Goal: Task Accomplishment & Management: Manage account settings

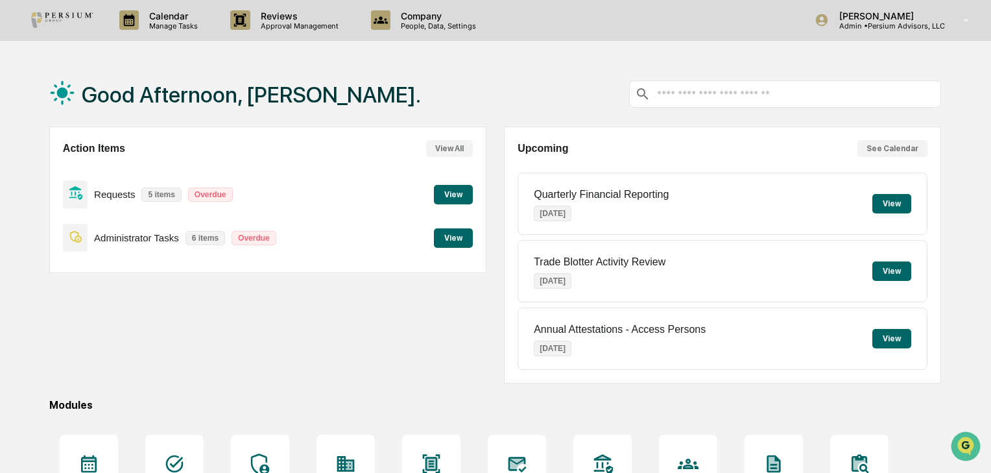
click at [442, 241] on button "View" at bounding box center [453, 237] width 39 height 19
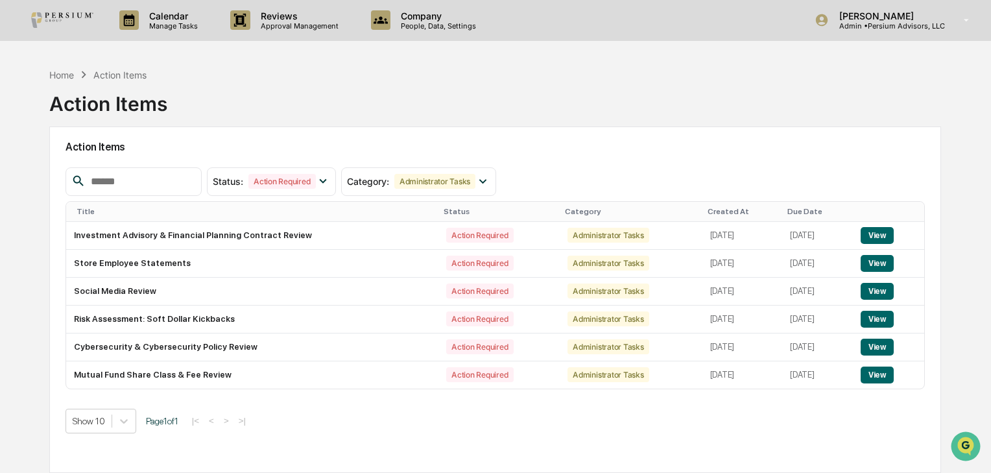
click at [626, 123] on div "Home Action Items Action Items" at bounding box center [495, 94] width 892 height 65
click at [888, 296] on button "View" at bounding box center [876, 291] width 33 height 17
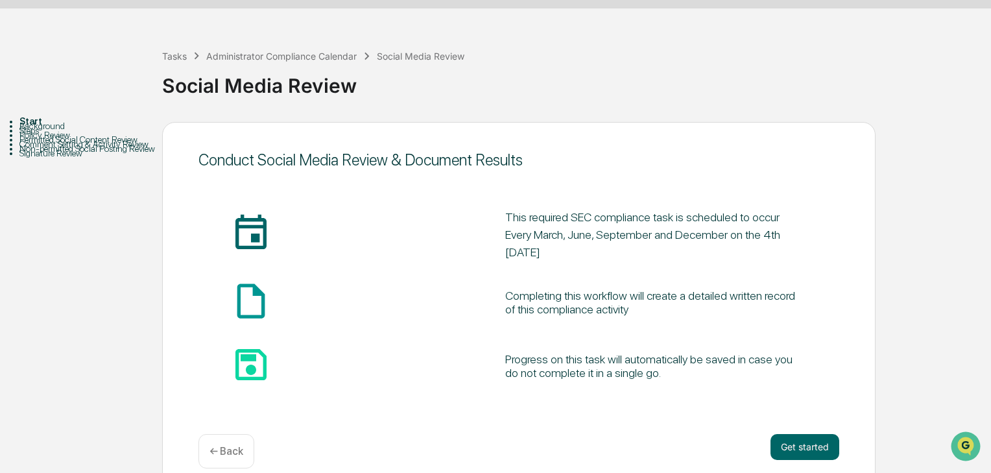
scroll to position [49, 0]
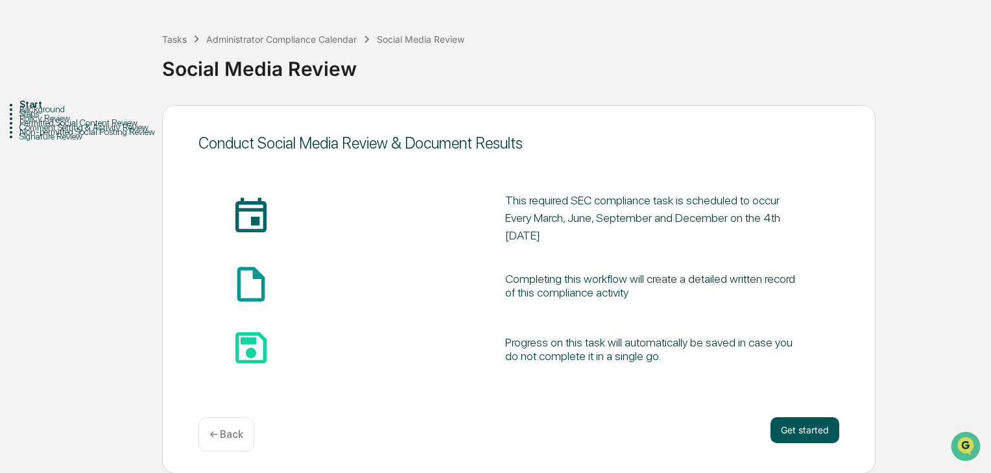
click at [790, 430] on button "Get started" at bounding box center [804, 430] width 69 height 26
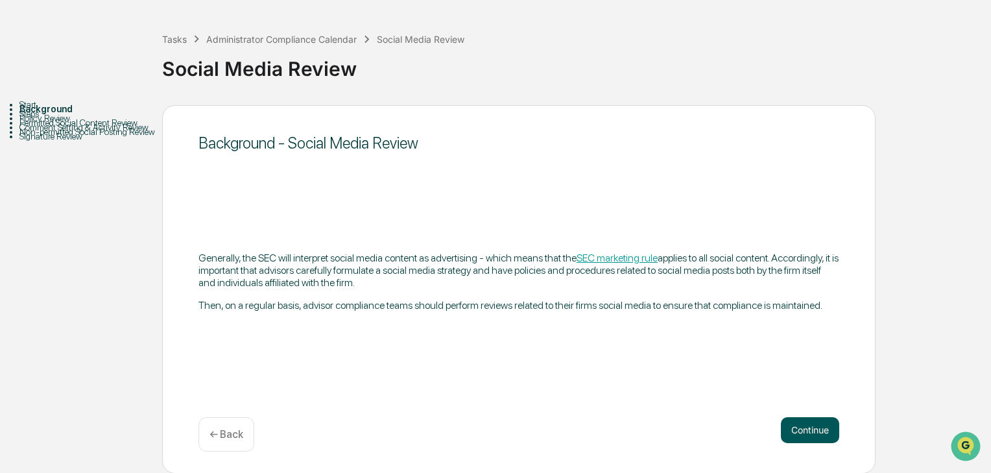
click at [801, 435] on button "Continue" at bounding box center [810, 430] width 58 height 26
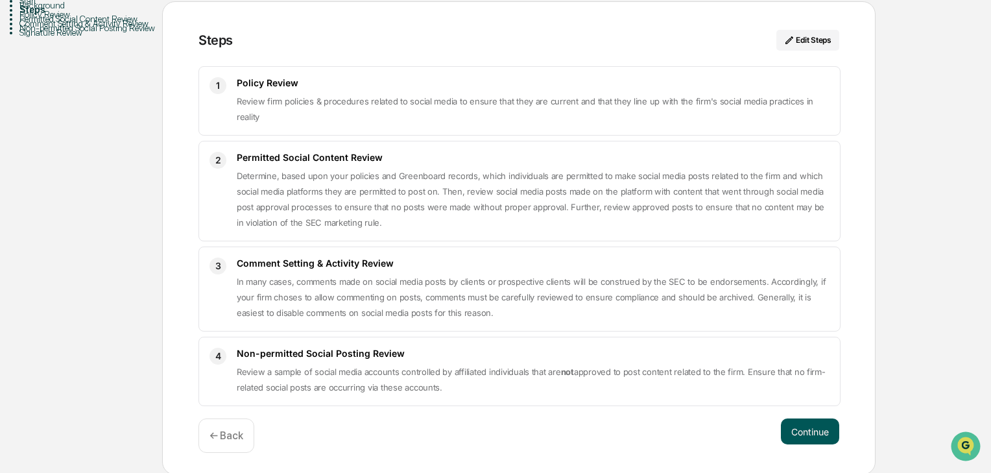
click at [811, 424] on button "Continue" at bounding box center [810, 431] width 58 height 26
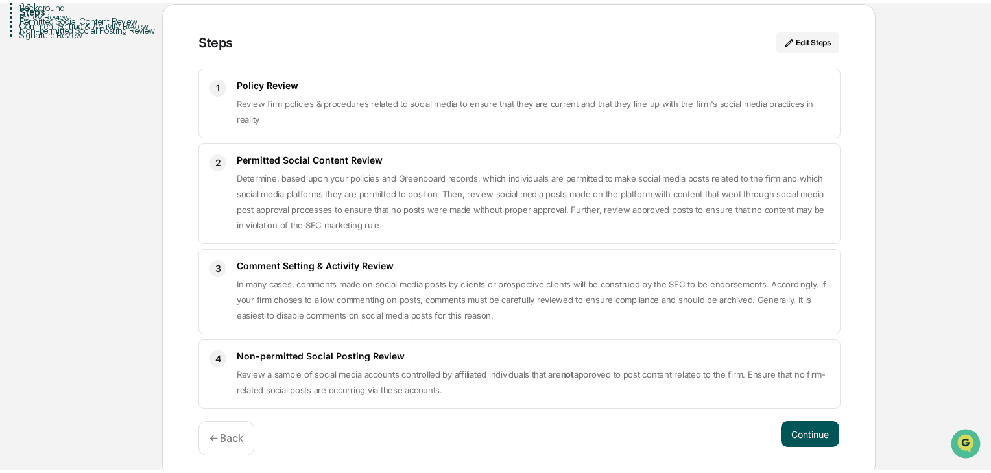
scroll to position [17, 0]
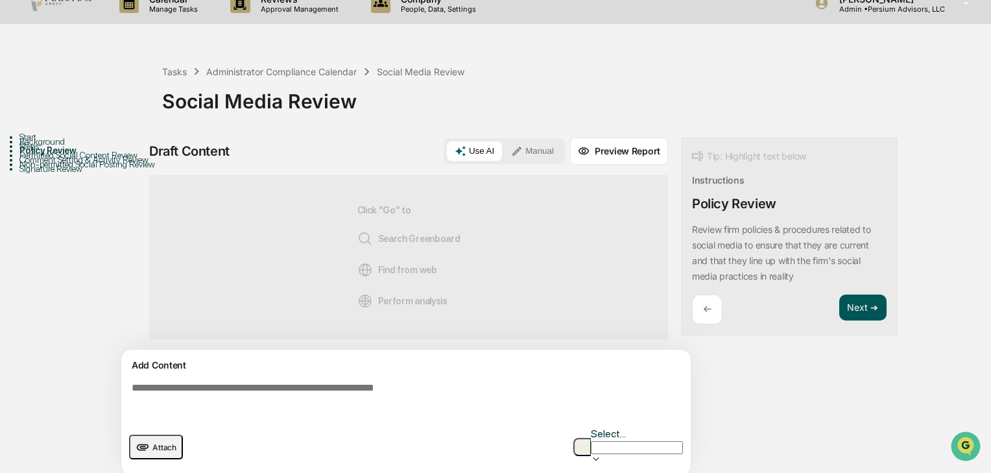
click at [859, 309] on button "Next ➔" at bounding box center [862, 307] width 47 height 27
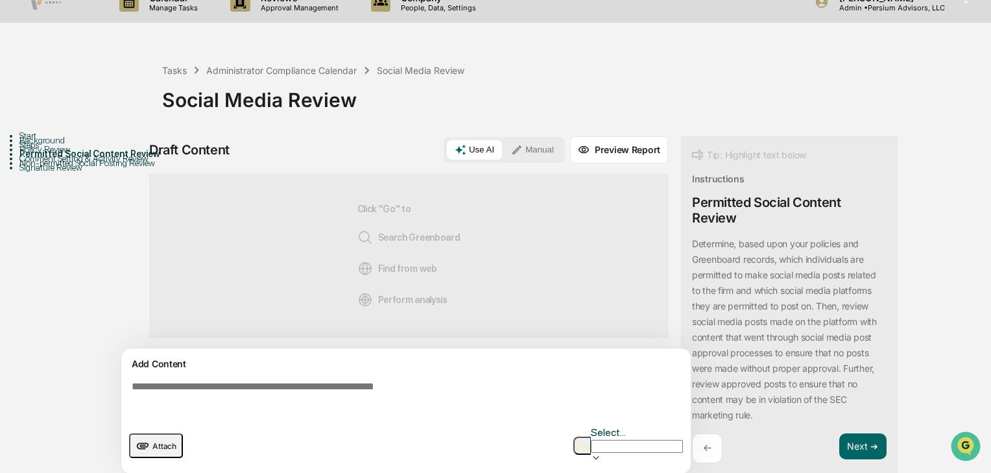
scroll to position [19, 0]
click at [860, 438] on button "Next ➔" at bounding box center [862, 446] width 47 height 27
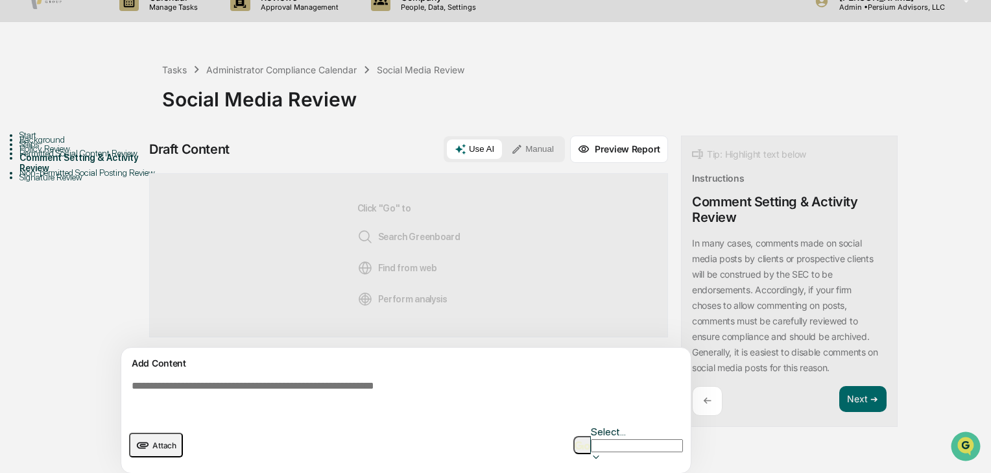
scroll to position [17, 0]
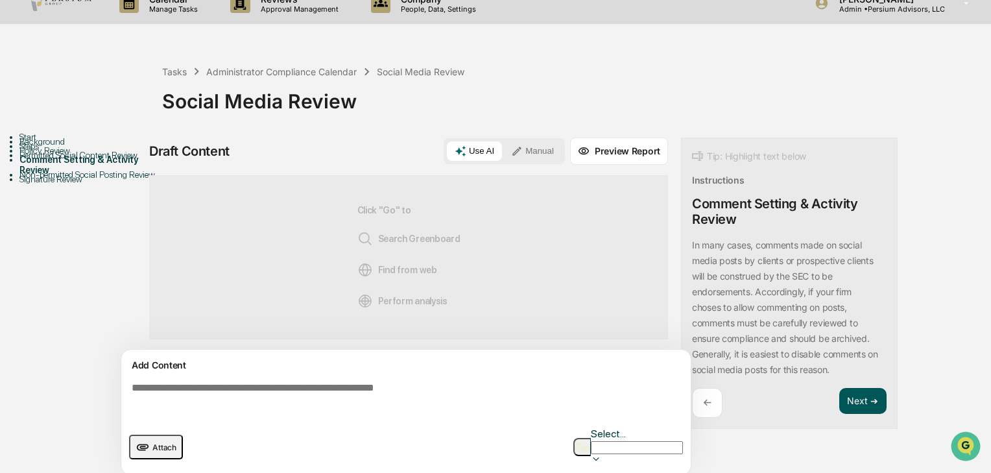
click at [864, 397] on button "Next ➔" at bounding box center [862, 401] width 47 height 27
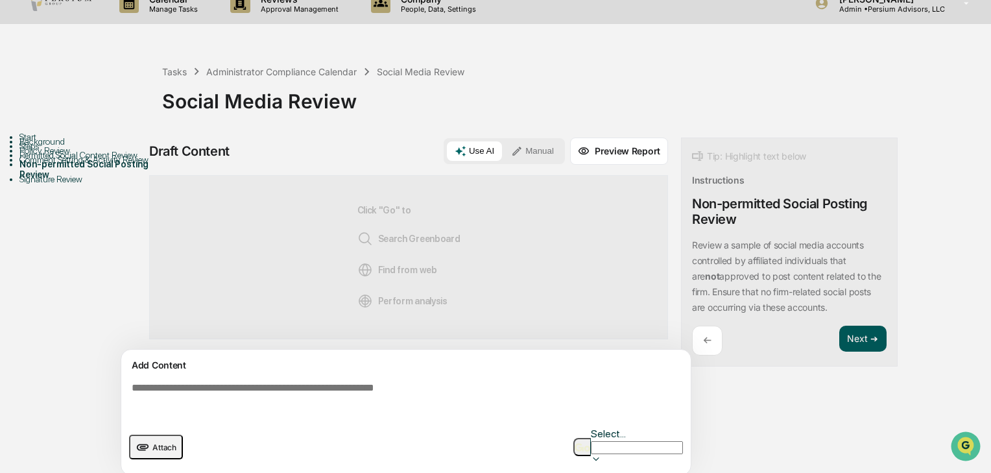
click at [864, 335] on button "Next ➔" at bounding box center [862, 339] width 47 height 27
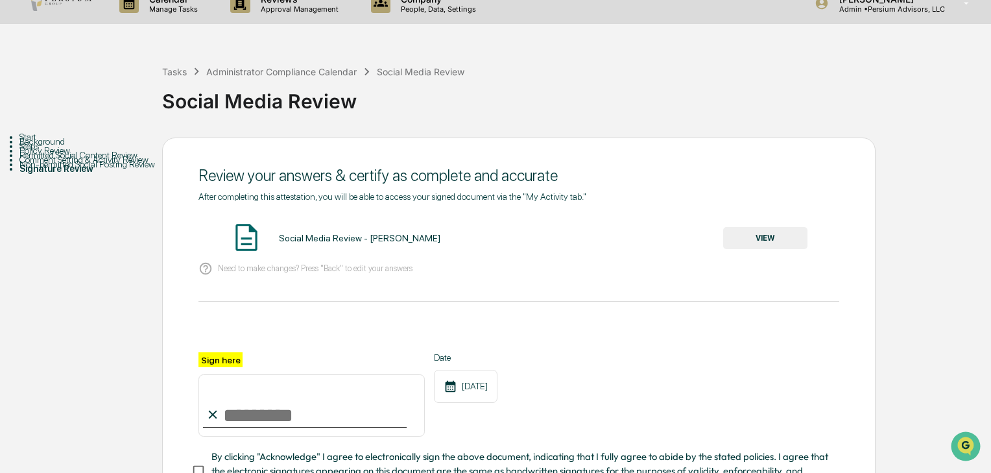
click at [752, 238] on button "VIEW" at bounding box center [765, 238] width 84 height 22
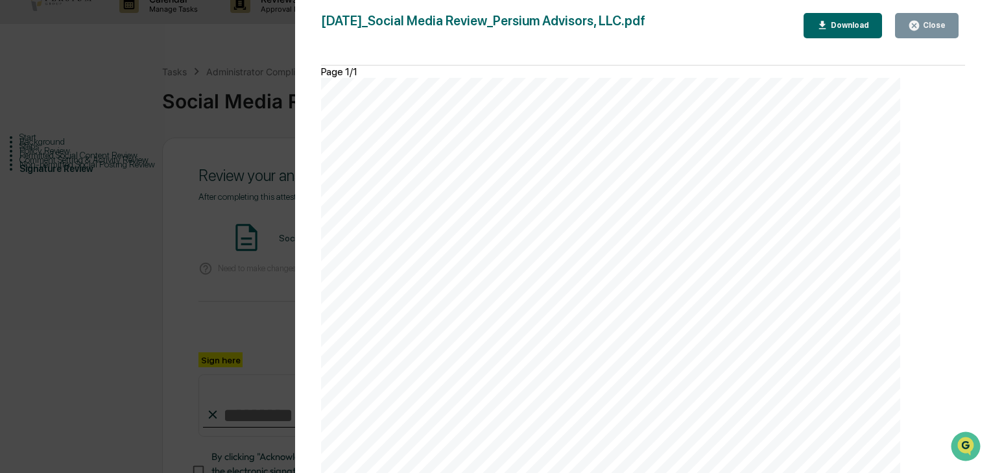
scroll to position [130, 0]
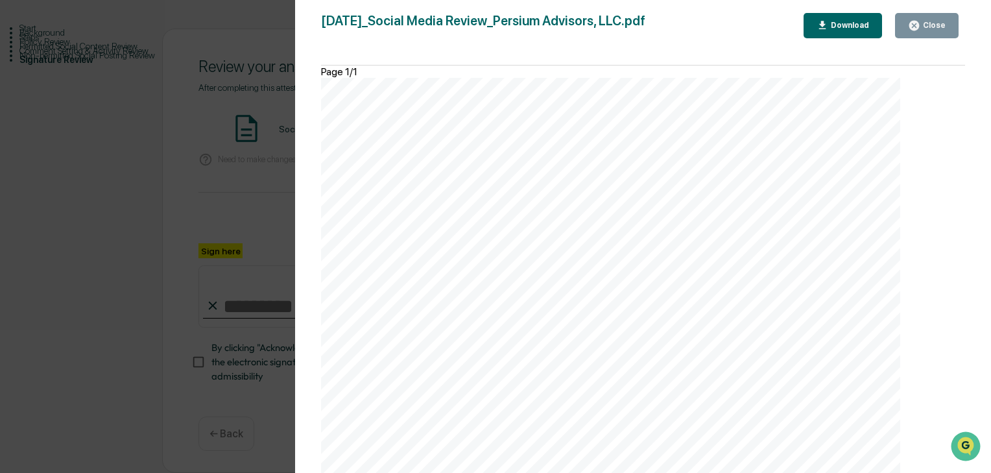
click at [921, 36] on button "Close" at bounding box center [927, 25] width 64 height 25
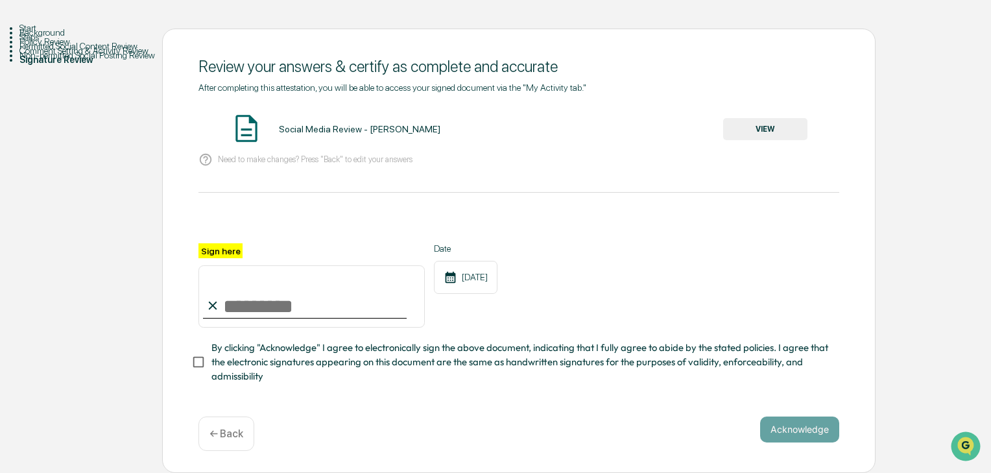
click at [49, 42] on div "Steps" at bounding box center [90, 37] width 143 height 10
click at [57, 47] on div "Policy Review" at bounding box center [90, 41] width 143 height 10
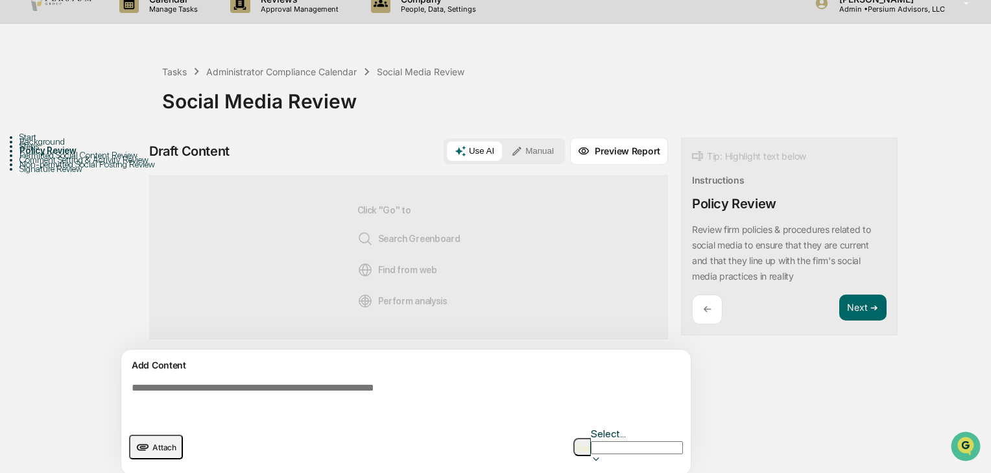
click at [49, 147] on div "Background" at bounding box center [90, 141] width 143 height 10
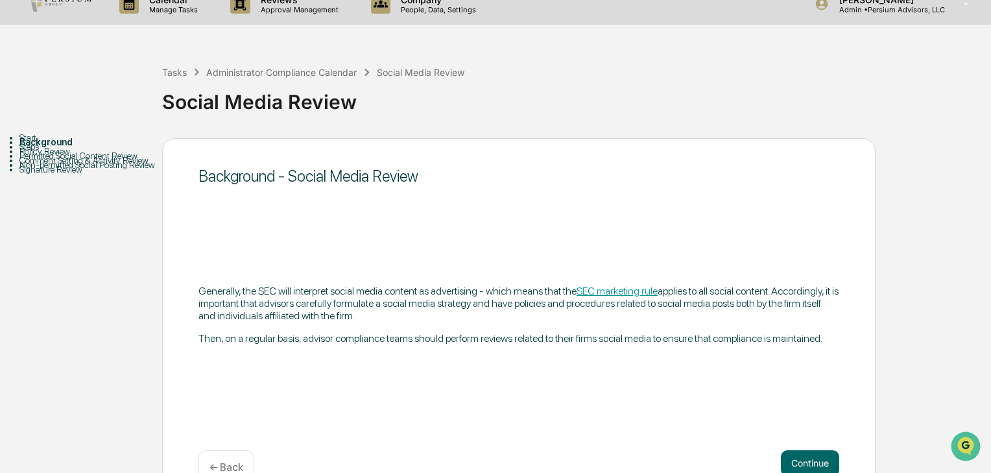
scroll to position [0, 0]
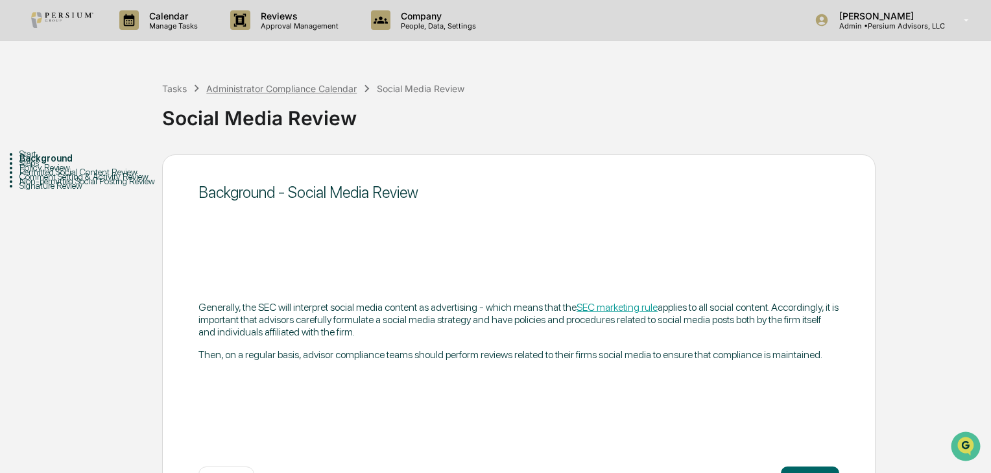
click at [278, 84] on div "Administrator Compliance Calendar" at bounding box center [281, 88] width 150 height 11
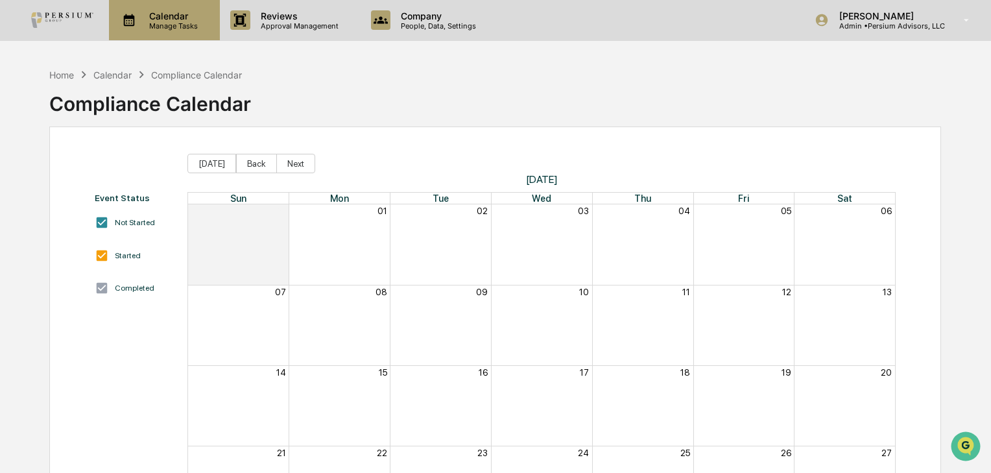
click at [172, 30] on div "Calendar Manage Tasks" at bounding box center [164, 20] width 111 height 40
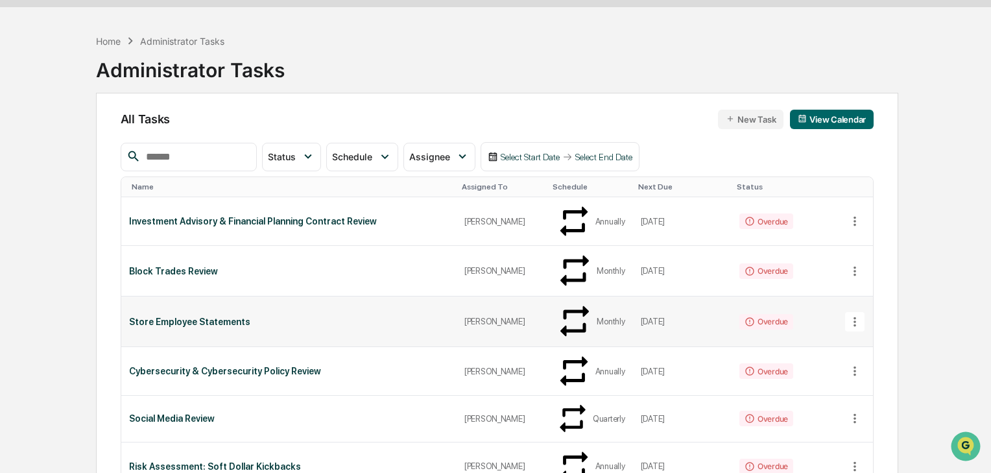
scroll to position [52, 0]
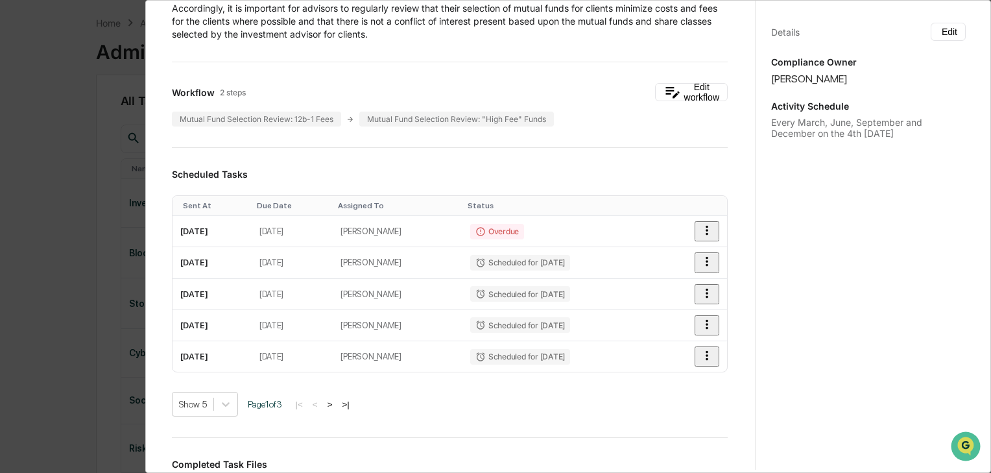
scroll to position [0, 0]
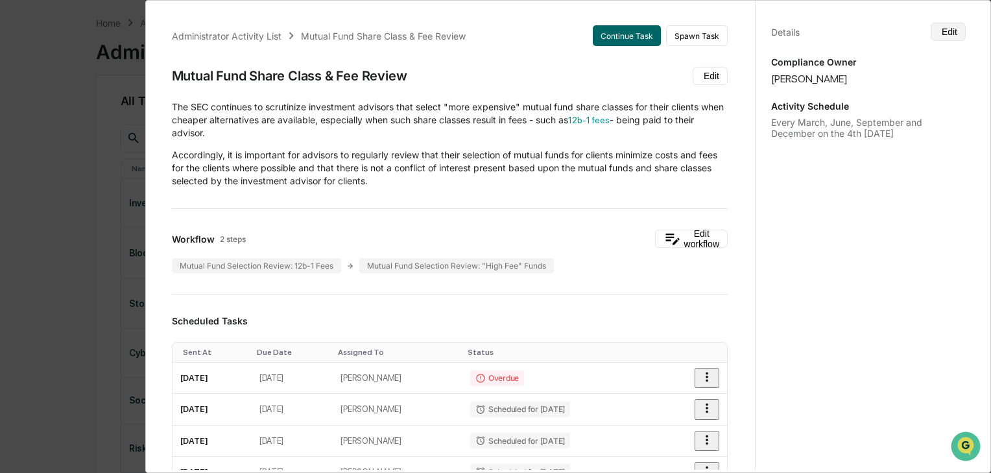
click at [949, 23] on button "Edit" at bounding box center [948, 32] width 35 height 18
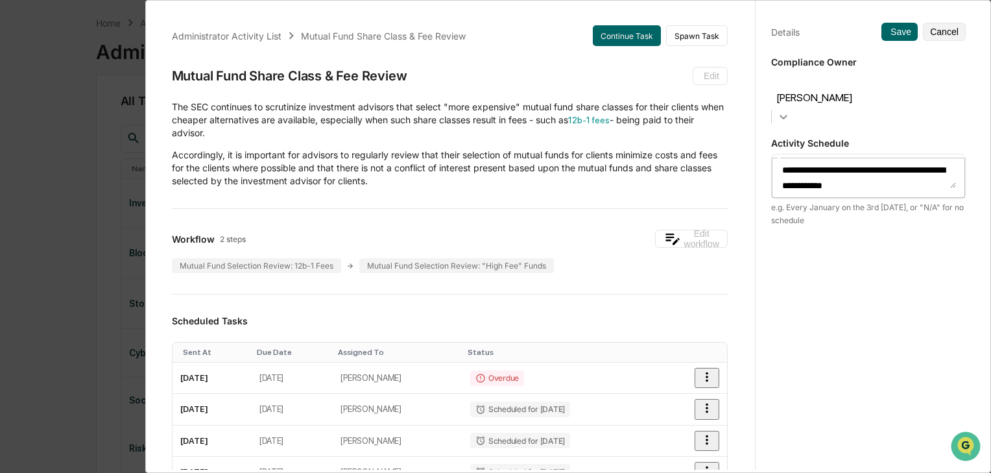
click at [787, 115] on icon at bounding box center [783, 117] width 8 height 5
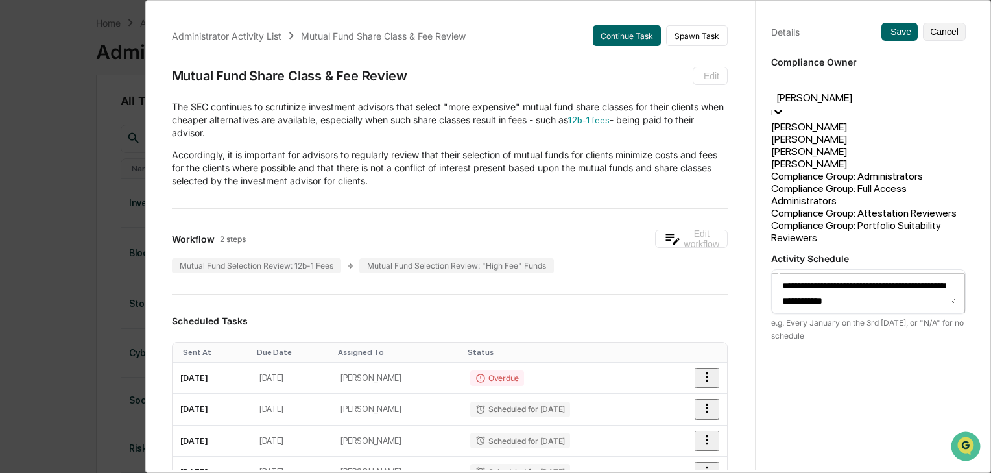
click at [840, 170] on div "[PERSON_NAME]" at bounding box center [868, 164] width 195 height 12
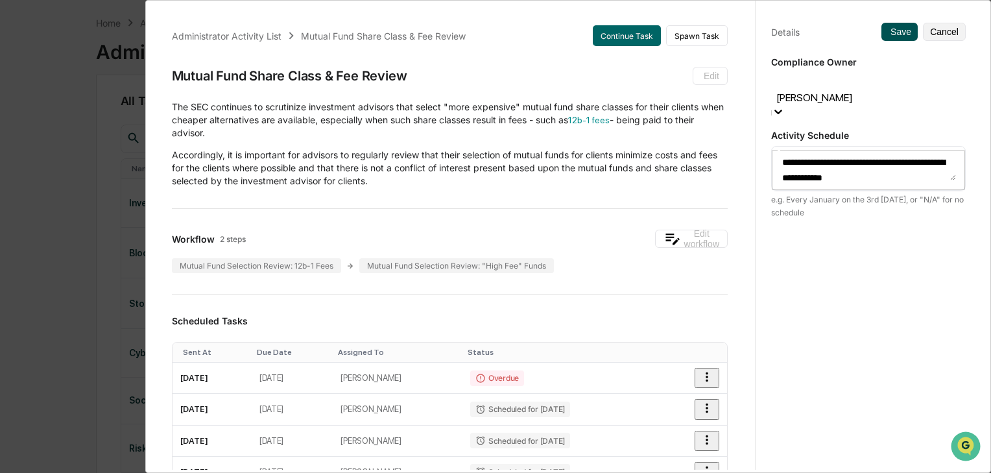
click at [903, 34] on button "Save" at bounding box center [899, 32] width 36 height 18
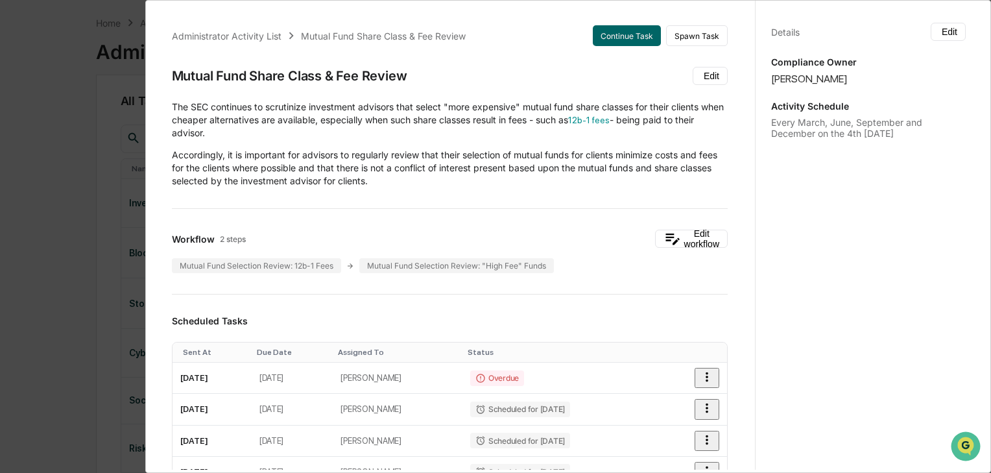
click at [83, 150] on div "Administrator Activity List Mutual Fund Share Class & Fee Review Continue Task …" at bounding box center [495, 236] width 991 height 473
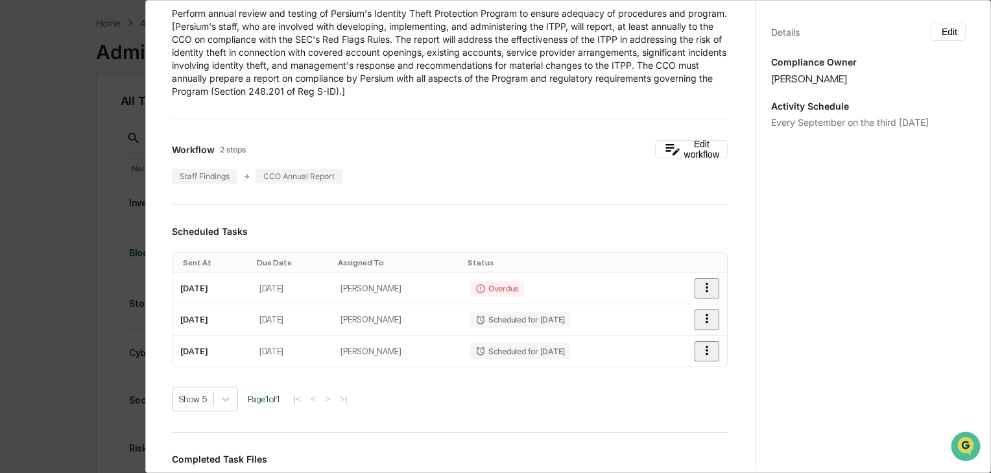
scroll to position [104, 0]
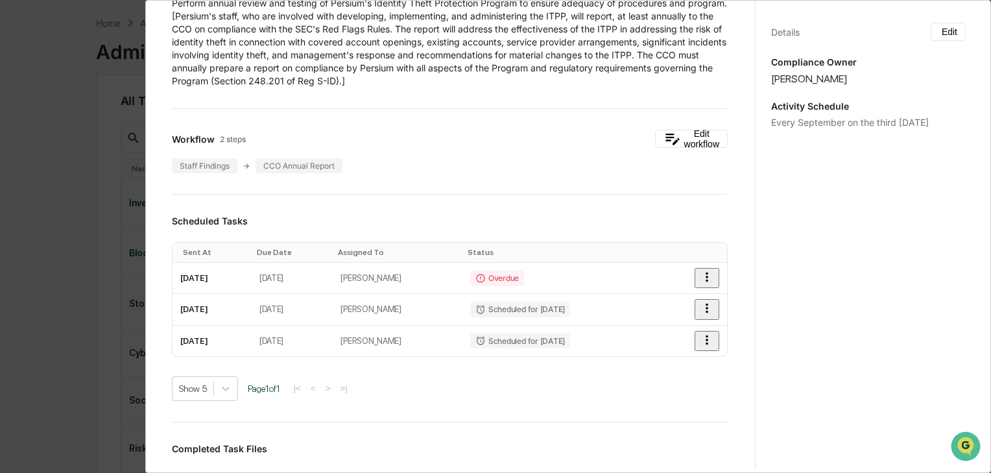
click at [126, 293] on div "Administrator Activity List Regulation S-ID: ITPP Annual Review Continue Task S…" at bounding box center [495, 236] width 991 height 473
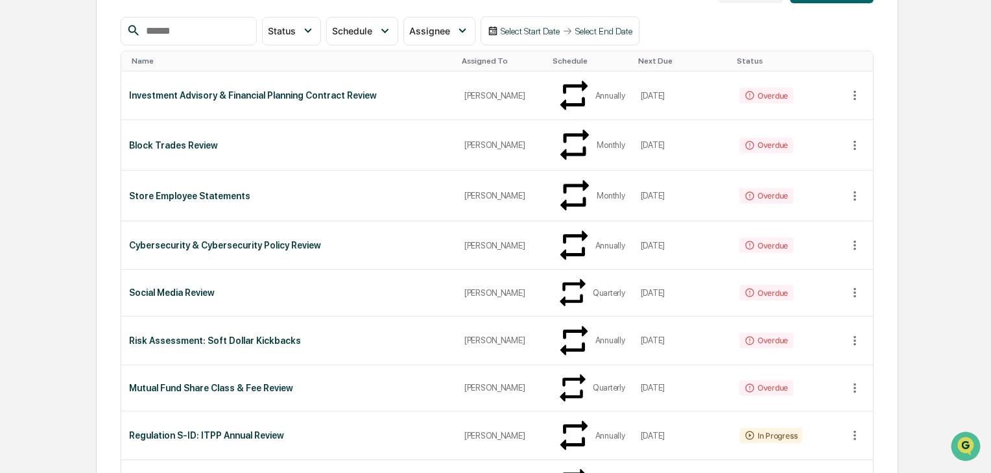
scroll to position [0, 0]
